Goal: Transaction & Acquisition: Purchase product/service

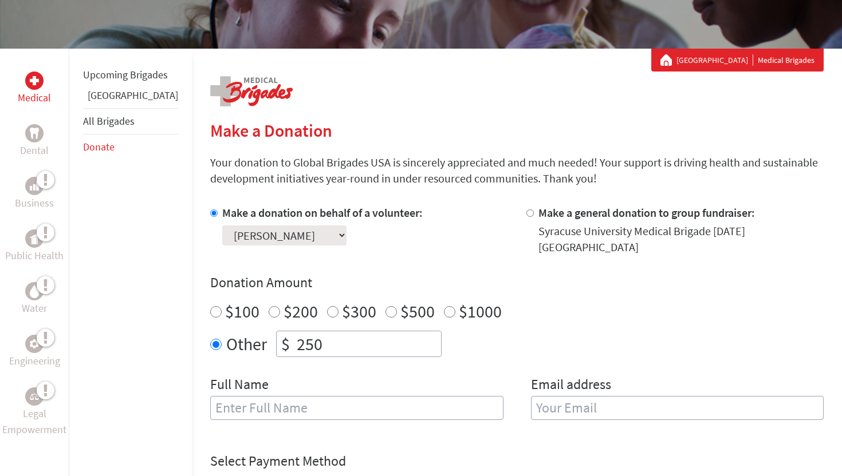
click at [241, 396] on input "text" at bounding box center [356, 408] width 293 height 24
type input "[PERSON_NAME]"
click at [559, 404] on input "email" at bounding box center [677, 408] width 293 height 24
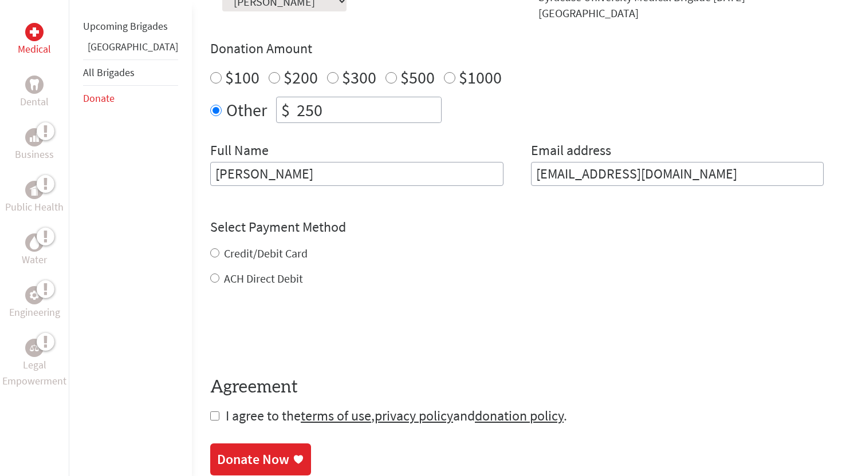
scroll to position [393, 0]
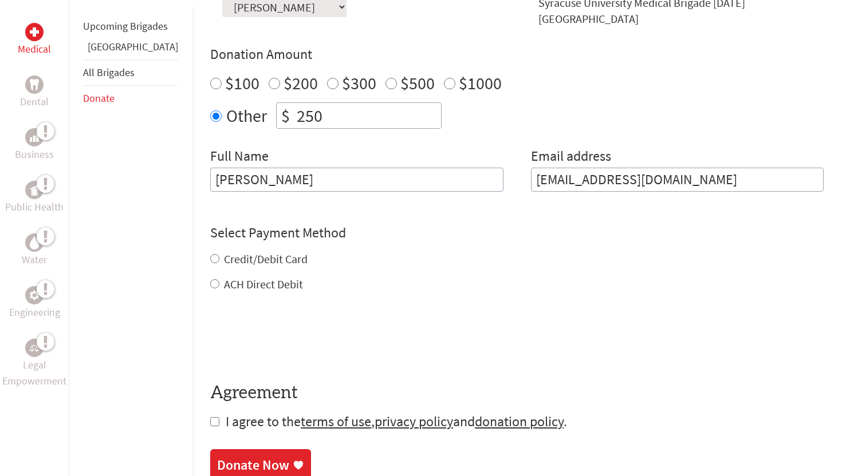
type input "[EMAIL_ADDRESS][DOMAIN_NAME]"
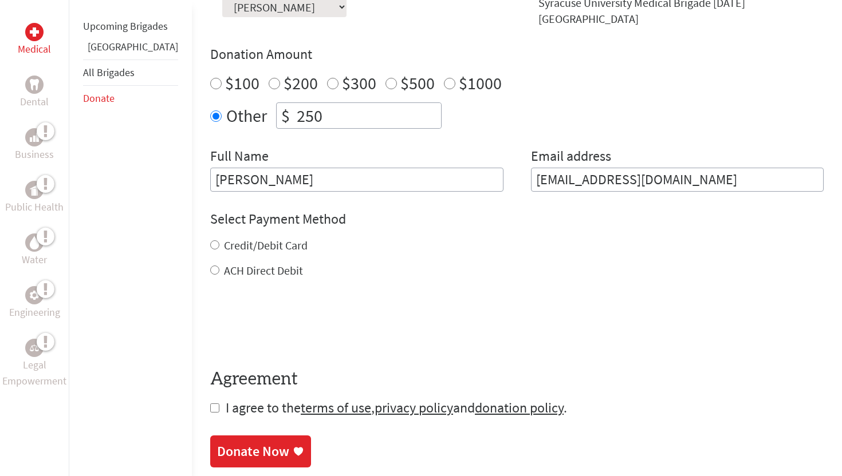
click at [210, 247] on div "Credit/Debit Card ACH Direct Debit" at bounding box center [516, 258] width 613 height 41
click at [210, 238] on div "Credit/Debit Card" at bounding box center [516, 246] width 613 height 16
click at [210, 241] on input "Credit/Debit Card" at bounding box center [214, 245] width 9 height 9
radio input "true"
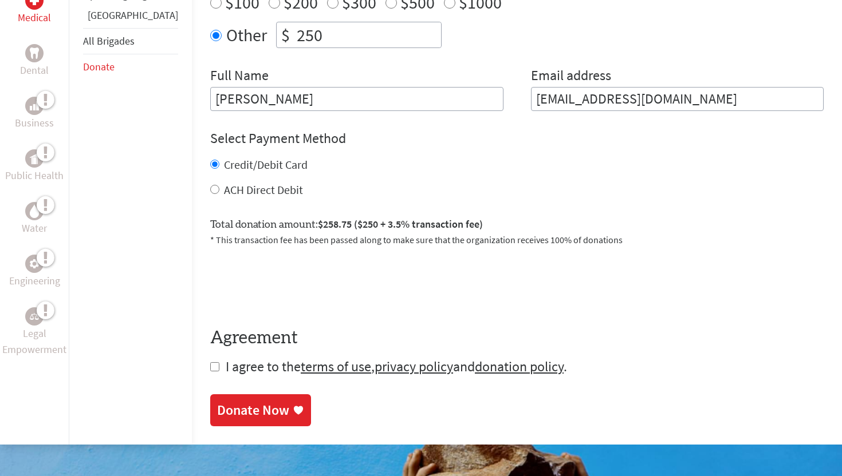
scroll to position [492, 0]
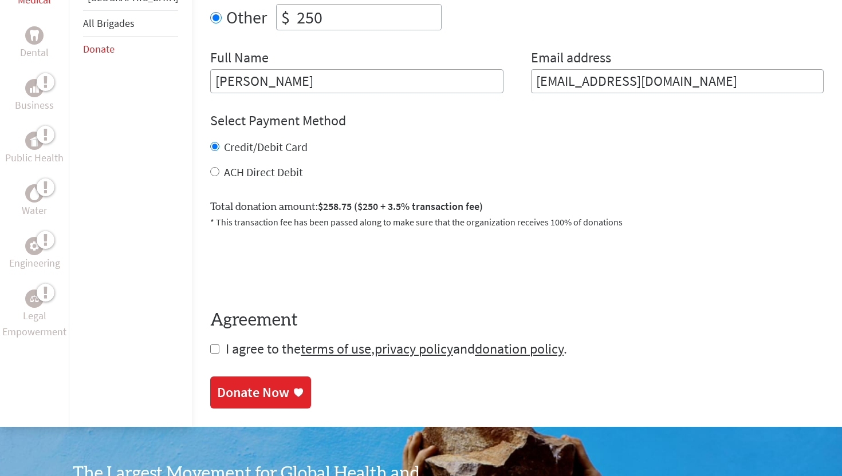
click at [210, 341] on form "Make a donation on behalf of a volunteer: Select a volunteer... [PERSON_NAME] […" at bounding box center [516, 118] width 613 height 480
click at [210, 345] on input "checkbox" at bounding box center [214, 349] width 9 height 9
checkbox input "true"
click at [217, 385] on div "Donate Now" at bounding box center [253, 394] width 72 height 18
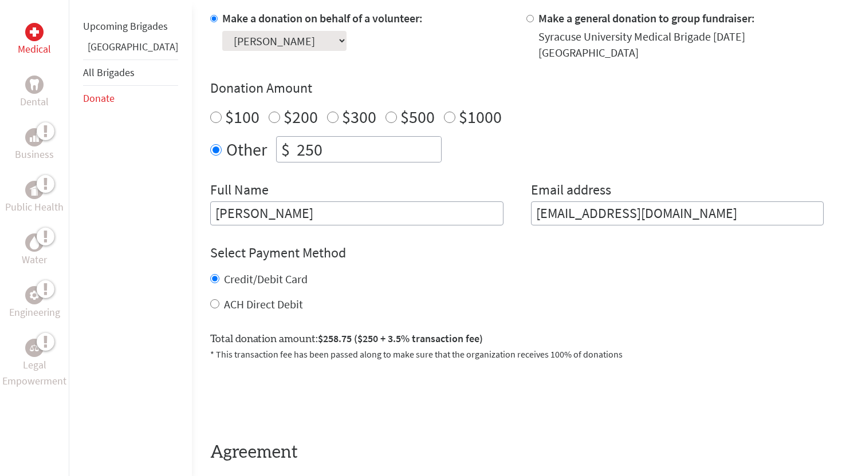
scroll to position [395, 0]
